Goal: Task Accomplishment & Management: Complete application form

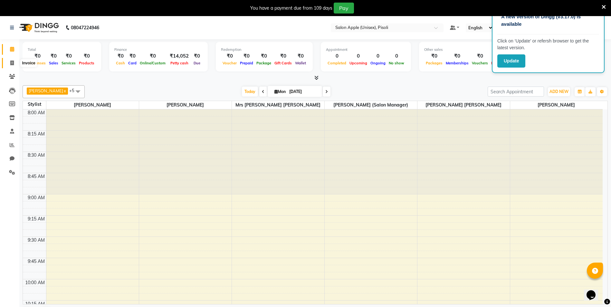
click at [12, 63] on icon at bounding box center [12, 63] width 4 height 5
select select "service"
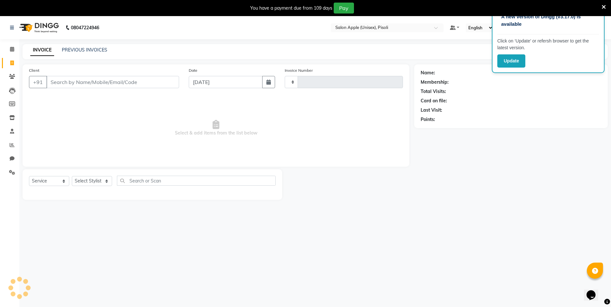
type input "0840"
select select "5282"
click at [91, 51] on link "PREVIOUS INVOICES" at bounding box center [84, 50] width 45 height 6
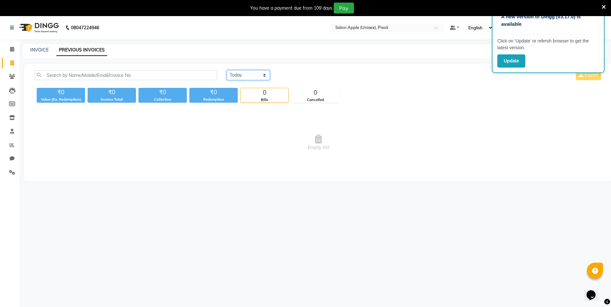
click at [242, 72] on select "Today Yesterday Custom Range" at bounding box center [248, 75] width 43 height 10
select select "yesterday"
click at [227, 70] on select "Today Yesterday Custom Range" at bounding box center [248, 75] width 43 height 10
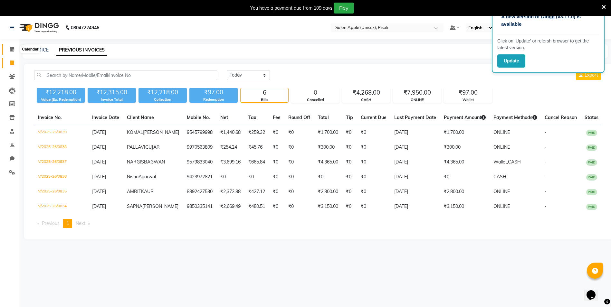
click at [10, 47] on icon at bounding box center [12, 49] width 4 height 5
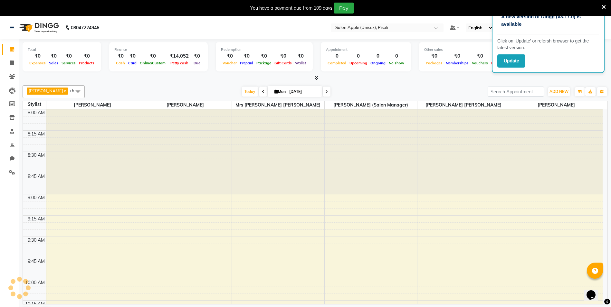
click at [262, 91] on icon at bounding box center [263, 92] width 3 height 4
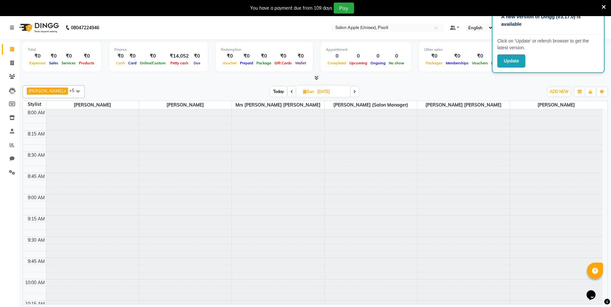
scroll to position [340, 0]
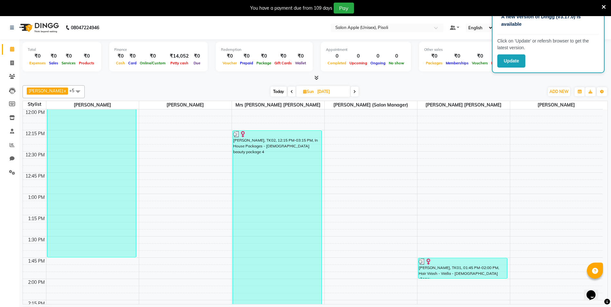
click at [356, 90] on span at bounding box center [355, 92] width 8 height 10
type input "01-09-2025"
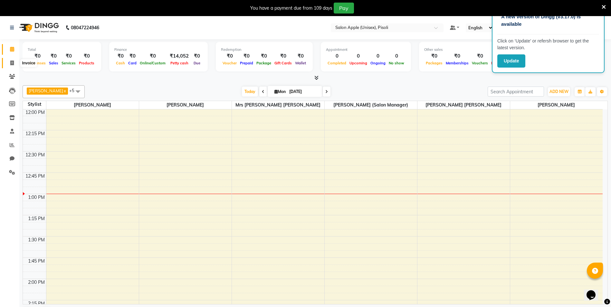
click at [14, 62] on icon at bounding box center [12, 63] width 4 height 5
select select "service"
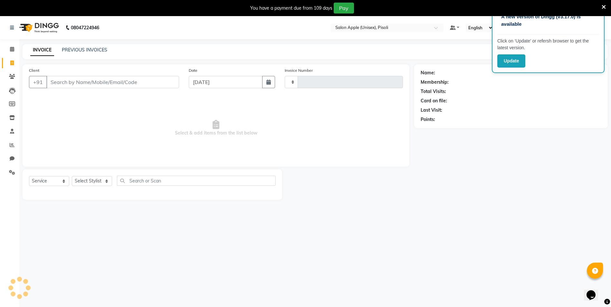
type input "0840"
select select "5282"
click at [95, 52] on link "PREVIOUS INVOICES" at bounding box center [84, 50] width 45 height 6
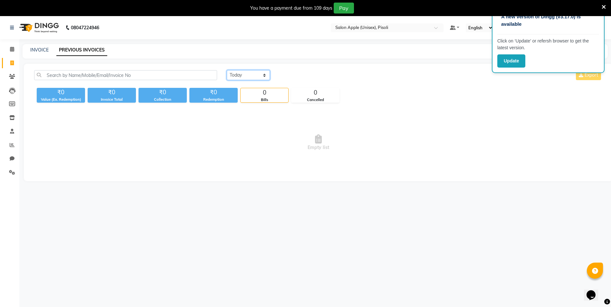
click at [255, 74] on select "Today Yesterday Custom Range" at bounding box center [248, 75] width 43 height 10
select select "yesterday"
click at [227, 70] on select "Today Yesterday Custom Range" at bounding box center [248, 75] width 43 height 10
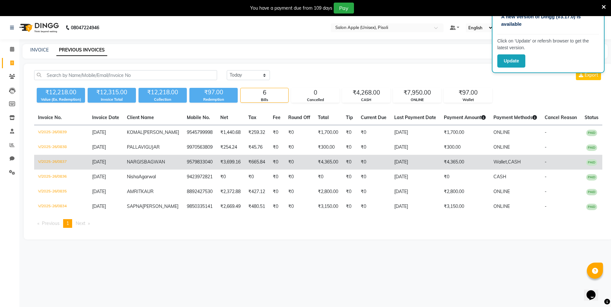
click at [314, 170] on td "₹4,365.00" at bounding box center [328, 162] width 28 height 15
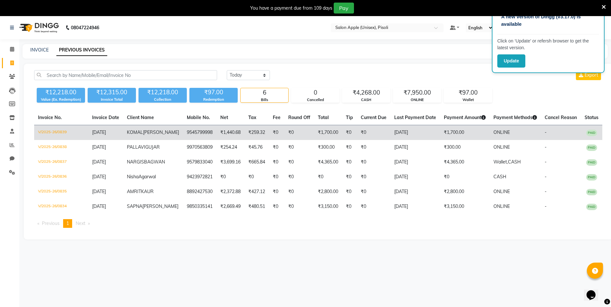
click at [398, 132] on td "[DATE]" at bounding box center [415, 132] width 50 height 15
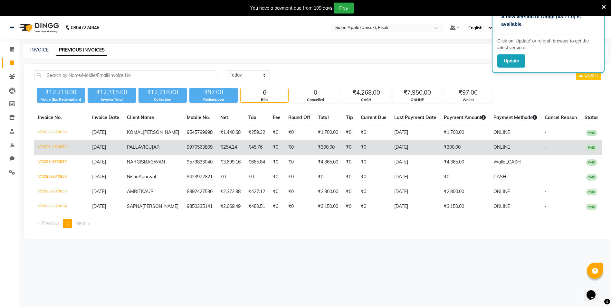
click at [284, 153] on td "₹0" at bounding box center [299, 147] width 30 height 15
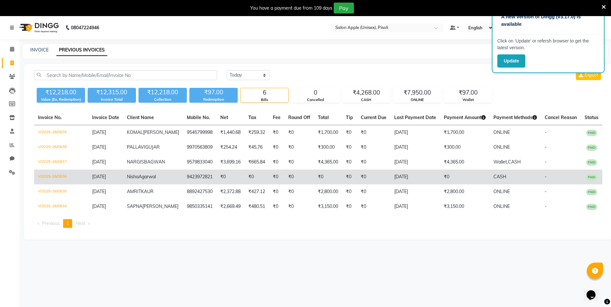
click at [394, 185] on td "[DATE]" at bounding box center [415, 177] width 50 height 15
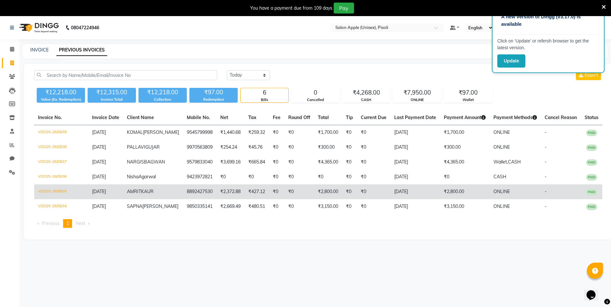
click at [368, 199] on td "₹0" at bounding box center [373, 192] width 33 height 15
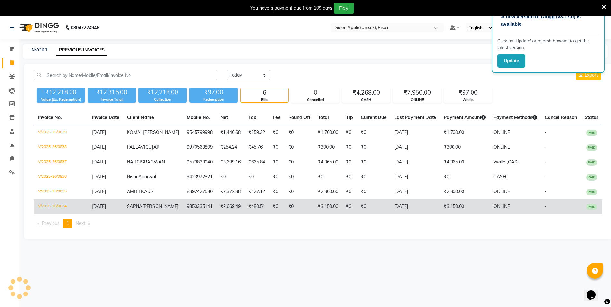
click at [456, 214] on td "₹3,150.00" at bounding box center [465, 206] width 50 height 15
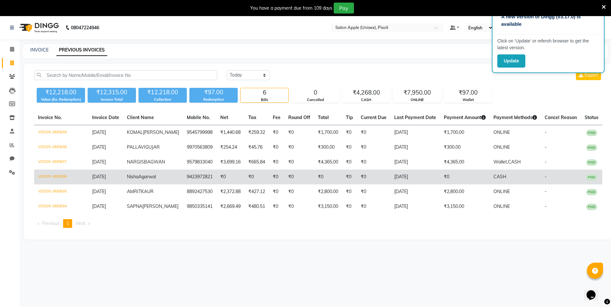
click at [225, 185] on td "₹0" at bounding box center [230, 177] width 28 height 15
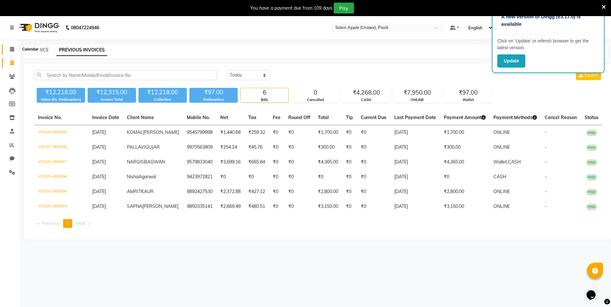
click at [12, 50] on icon at bounding box center [12, 49] width 4 height 5
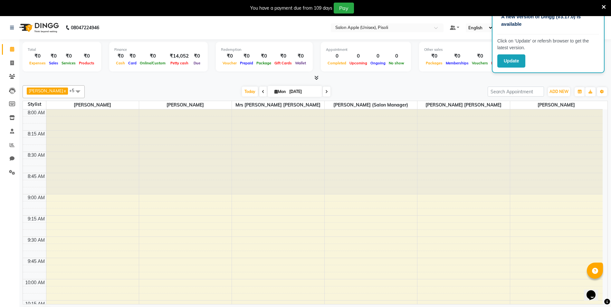
click at [603, 5] on icon at bounding box center [603, 7] width 4 height 6
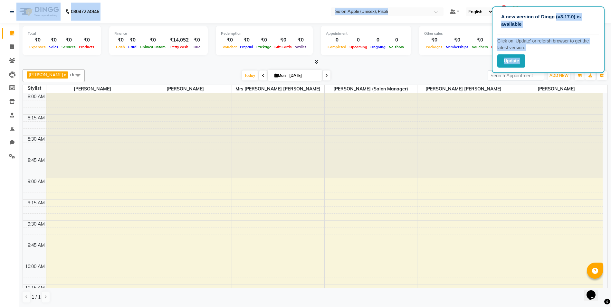
drag, startPoint x: 556, startPoint y: 8, endPoint x: 445, endPoint y: -3, distance: 111.6
click at [445, 0] on html "A new version of Dingg (v3.17.0) is available Click on ‘Update’ or refersh brow…" at bounding box center [305, 153] width 611 height 307
click at [570, 143] on div at bounding box center [556, 135] width 93 height 85
click at [554, 76] on span "ADD NEW" at bounding box center [558, 75] width 19 height 5
click at [538, 103] on link "Add Expense" at bounding box center [544, 104] width 51 height 8
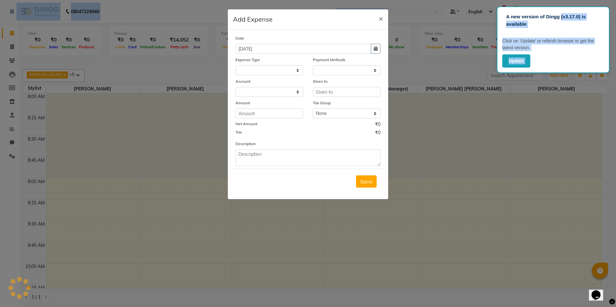
select select "1"
select select "4195"
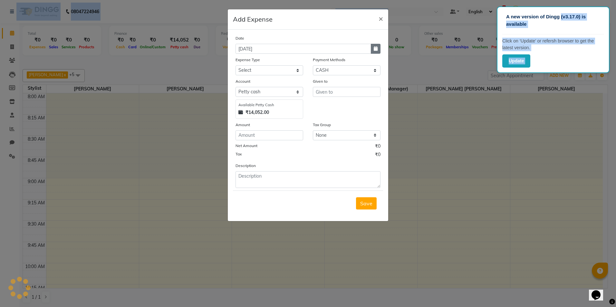
click at [375, 48] on icon "button" at bounding box center [376, 48] width 4 height 5
select select "9"
select select "2025"
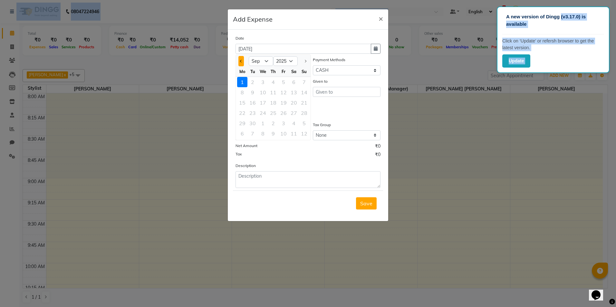
click at [242, 61] on span "Previous month" at bounding box center [241, 61] width 3 height 3
select select "8"
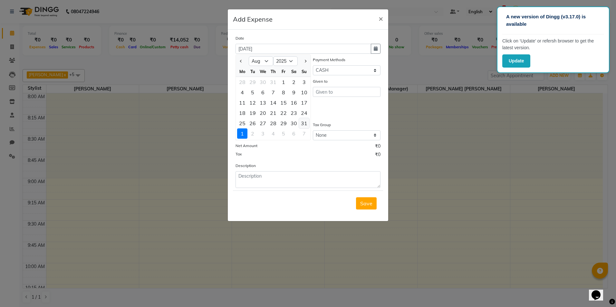
click at [304, 121] on div "31" at bounding box center [304, 123] width 10 height 10
type input "[DATE]"
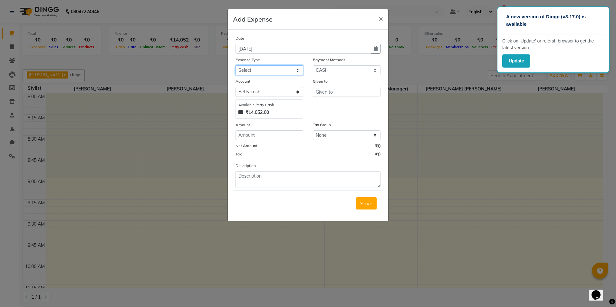
click at [297, 71] on select "Select CASH HANDED OVER TO OWNER client refund Client Snacks Donation Electrici…" at bounding box center [269, 70] width 68 height 10
select select "10349"
click at [235, 65] on select "Select CASH HANDED OVER TO OWNER client refund Client Snacks Donation Electrici…" at bounding box center [269, 70] width 68 height 10
click at [332, 91] on input "text" at bounding box center [347, 92] width 68 height 10
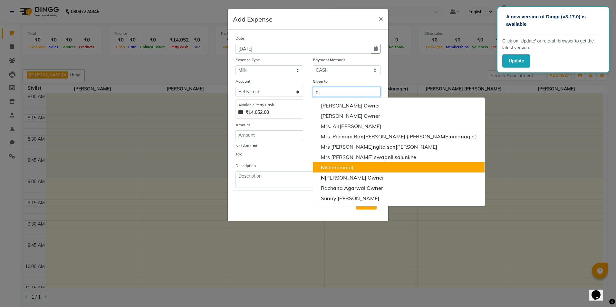
click at [340, 164] on ngb-highlight "N ilofer (maid)" at bounding box center [337, 167] width 33 height 6
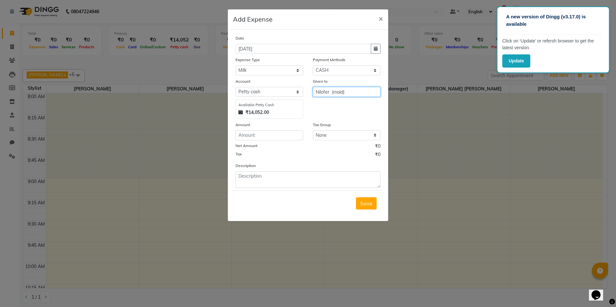
type input "Nilofer (maid)"
click at [277, 137] on input "number" at bounding box center [269, 135] width 68 height 10
type input "29"
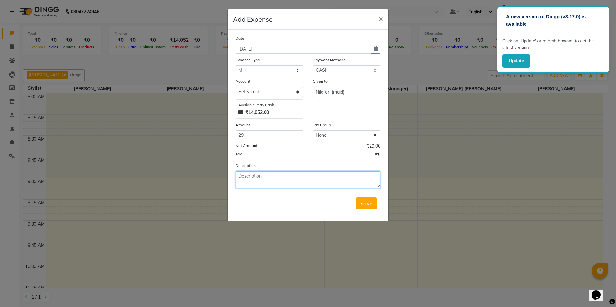
click at [266, 174] on textarea at bounding box center [307, 179] width 145 height 17
type textarea "milk"
click at [365, 204] on span "Save" at bounding box center [366, 203] width 12 height 6
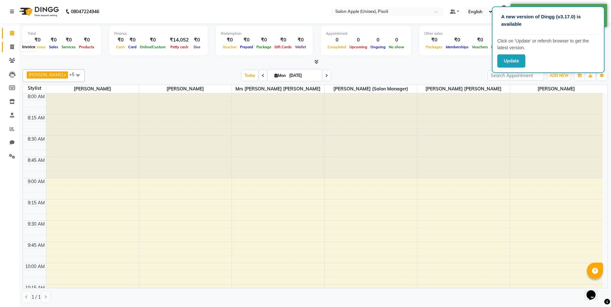
drag, startPoint x: 12, startPoint y: 46, endPoint x: 12, endPoint y: 40, distance: 6.1
click at [12, 46] on icon at bounding box center [12, 46] width 4 height 5
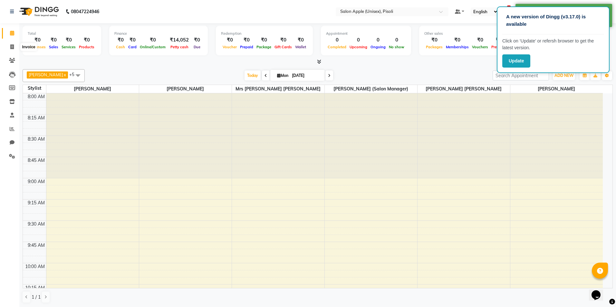
select select "service"
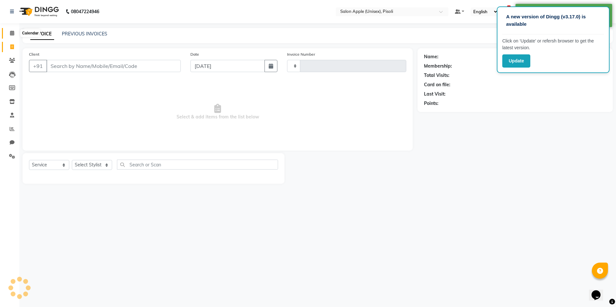
type input "0840"
select select "5282"
click at [10, 32] on icon at bounding box center [12, 33] width 4 height 5
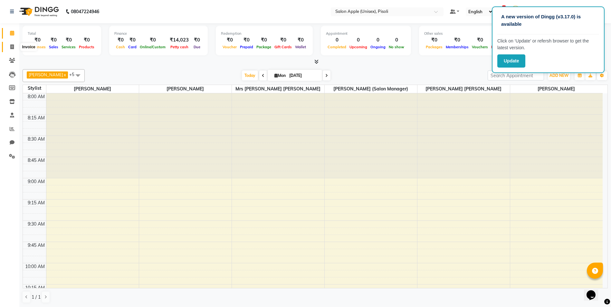
click at [12, 45] on icon at bounding box center [12, 46] width 4 height 5
select select "service"
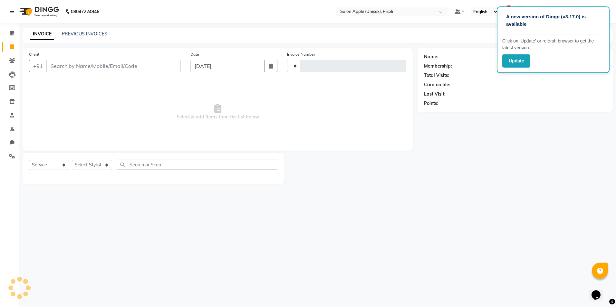
type input "0840"
select select "5282"
click at [77, 32] on link "PREVIOUS INVOICES" at bounding box center [84, 34] width 45 height 6
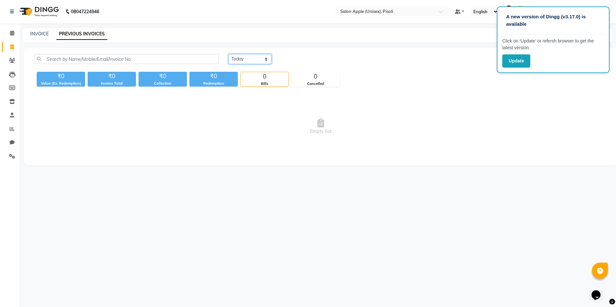
click at [233, 57] on select "Today Yesterday Custom Range" at bounding box center [249, 59] width 43 height 10
select select "yesterday"
click at [228, 54] on select "Today Yesterday Custom Range" at bounding box center [249, 59] width 43 height 10
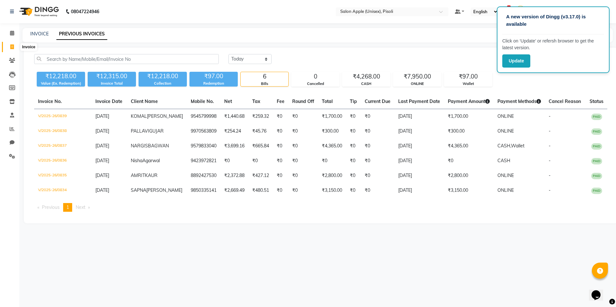
click at [11, 46] on icon at bounding box center [12, 46] width 4 height 5
select select "5282"
select select "service"
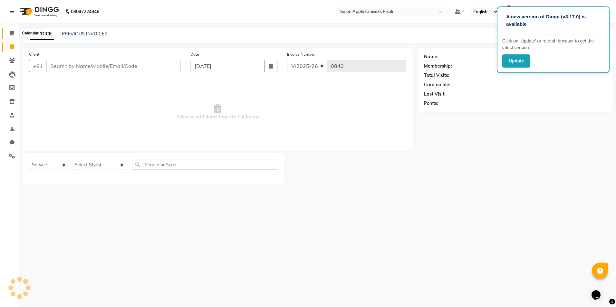
click at [9, 32] on span at bounding box center [11, 33] width 11 height 7
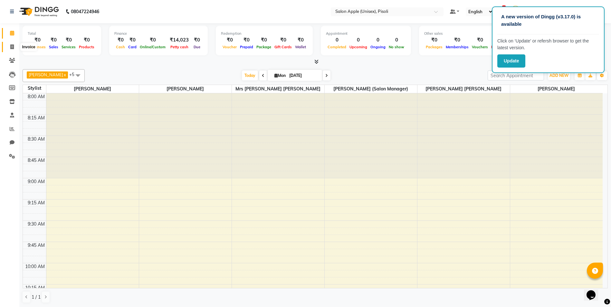
click at [13, 44] on span at bounding box center [11, 46] width 11 height 7
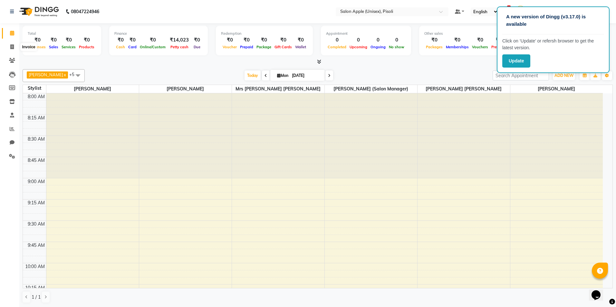
select select "5282"
select select "service"
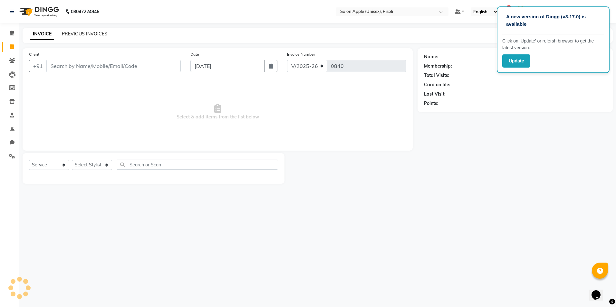
click at [82, 34] on link "PREVIOUS INVOICES" at bounding box center [84, 34] width 45 height 6
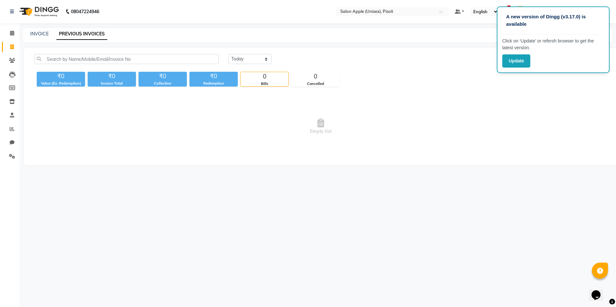
click at [93, 30] on link "PREVIOUS INVOICES" at bounding box center [81, 34] width 51 height 12
click at [260, 59] on select "Today Yesterday Custom Range" at bounding box center [249, 59] width 43 height 10
select select "yesterday"
click at [228, 54] on select "Today Yesterday Custom Range" at bounding box center [249, 59] width 43 height 10
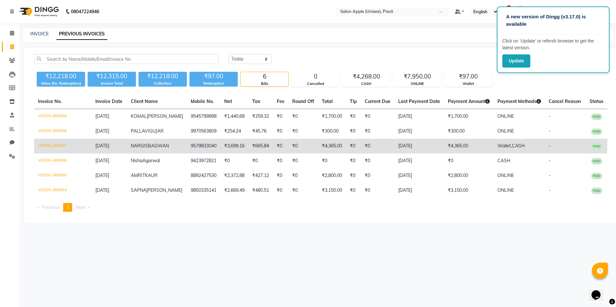
click at [444, 154] on td "₹4,365.00" at bounding box center [469, 146] width 50 height 15
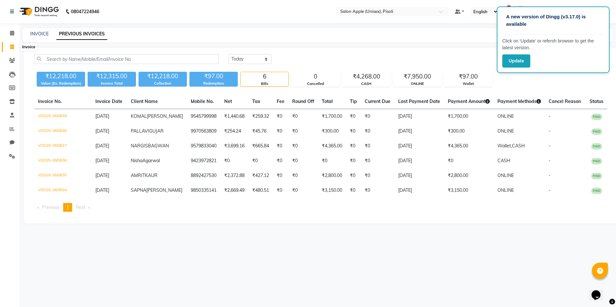
click at [11, 47] on icon at bounding box center [12, 46] width 4 height 5
select select "service"
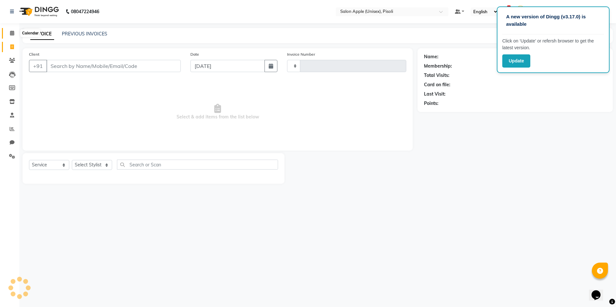
click at [11, 33] on icon at bounding box center [12, 33] width 4 height 5
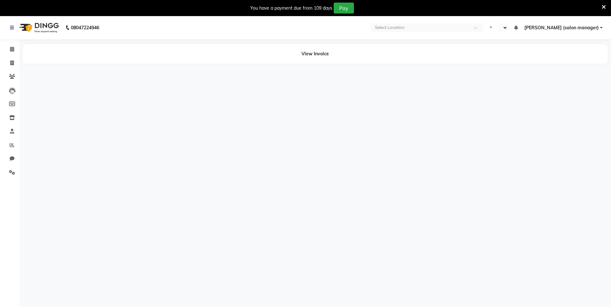
select select "en"
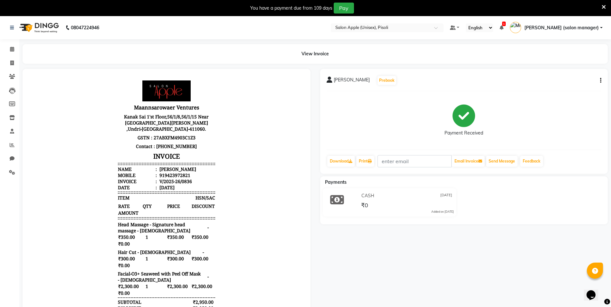
scroll to position [5, 0]
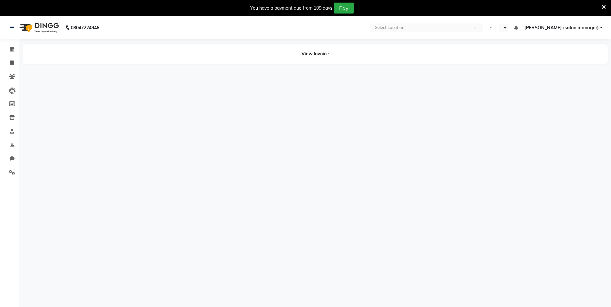
select select "en"
